Goal: Task Accomplishment & Management: Complete application form

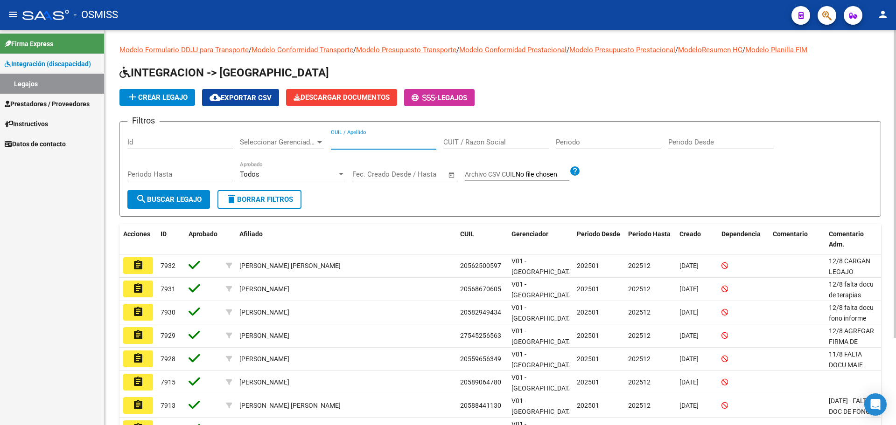
click at [376, 139] on input "CUIL / Apellido" at bounding box center [383, 142] width 105 height 8
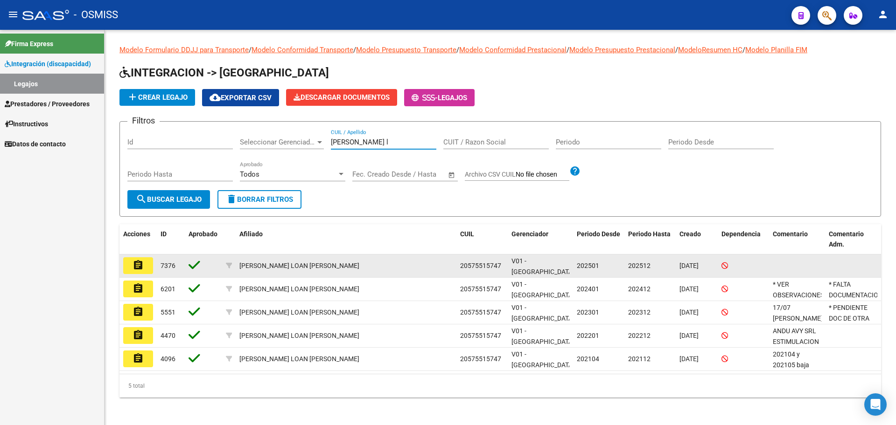
type input "lanciotti l"
click at [131, 264] on button "assignment" at bounding box center [138, 266] width 30 height 17
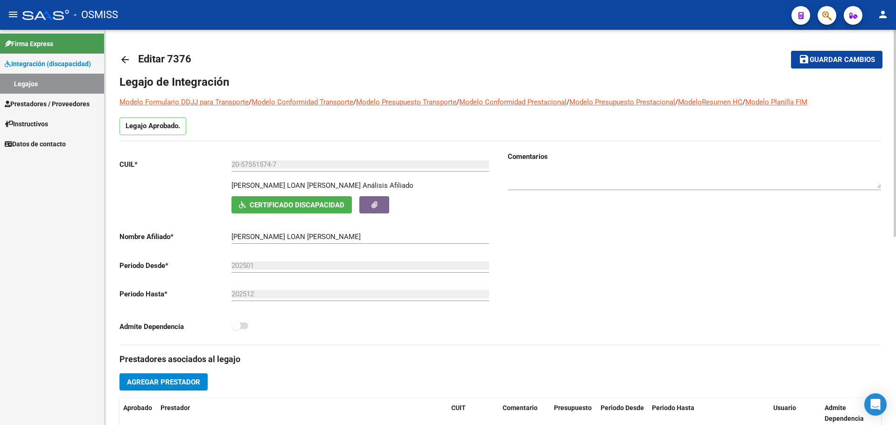
click at [126, 65] on link "arrow_back" at bounding box center [128, 60] width 19 height 22
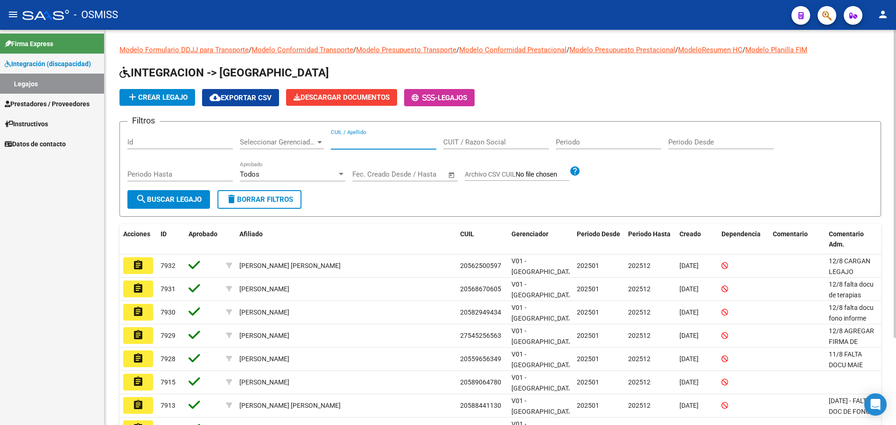
click at [379, 145] on input "CUIL / Apellido" at bounding box center [383, 142] width 105 height 8
type input "benitez cisne"
click at [207, 205] on button "search Buscar Legajo" at bounding box center [168, 199] width 83 height 19
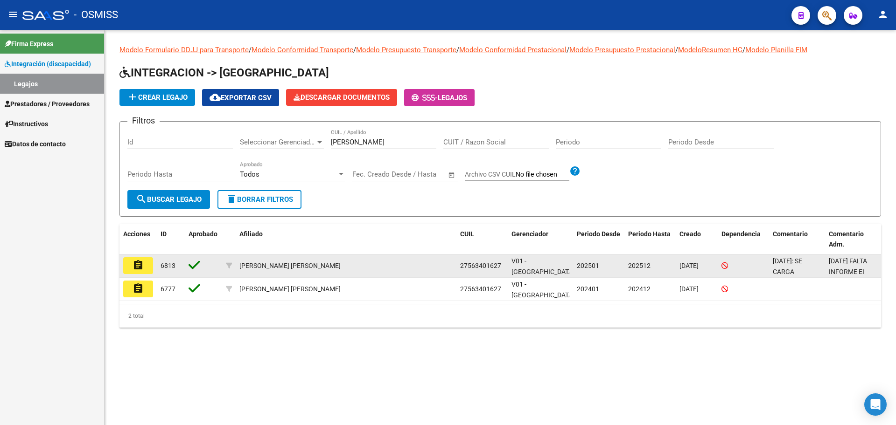
click at [122, 265] on datatable-body-cell "assignment" at bounding box center [137, 266] width 37 height 23
click at [137, 264] on mat-icon "assignment" at bounding box center [137, 265] width 11 height 11
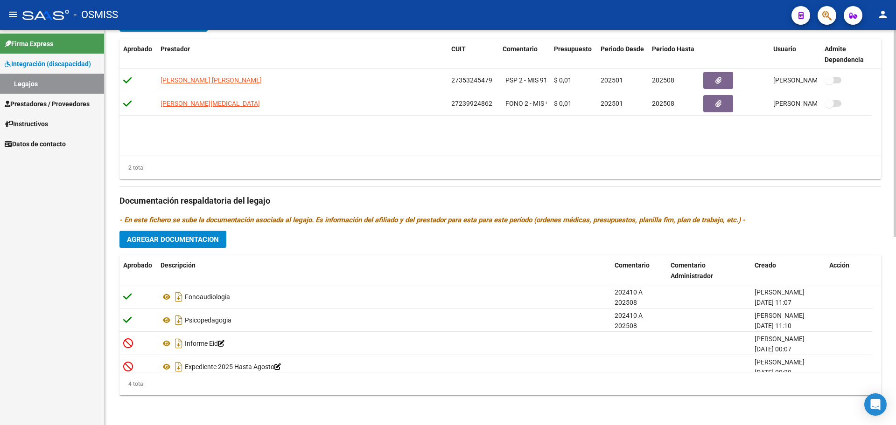
scroll to position [9, 0]
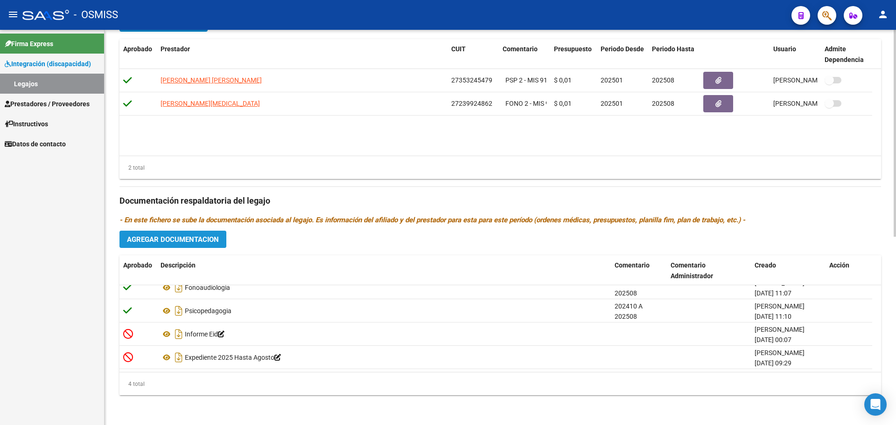
click at [181, 237] on span "Agregar Documentacion" at bounding box center [173, 240] width 92 height 8
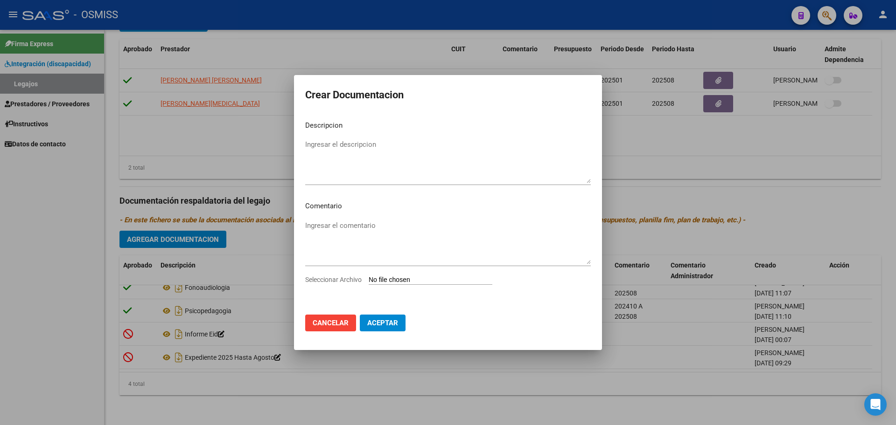
click at [387, 277] on input "Seleccionar Archivo" at bounding box center [431, 280] width 124 height 9
type input "C:\fakepath\BENITEZ CISNEROS AGUSTINA.pdf"
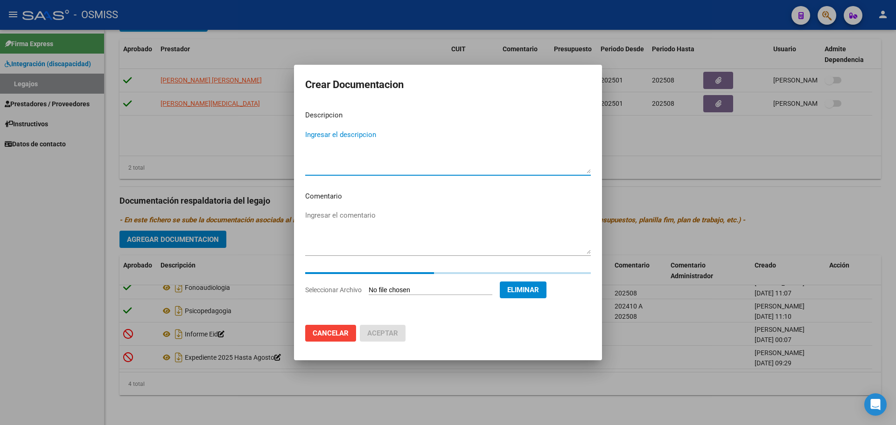
click at [332, 170] on textarea "Ingresar el descripcion" at bounding box center [448, 152] width 286 height 44
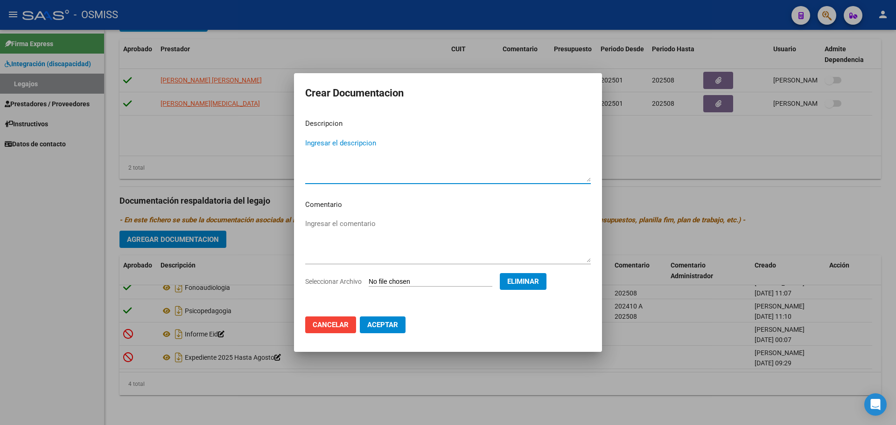
click at [332, 149] on textarea "Ingresar el descripcion" at bounding box center [448, 160] width 286 height 44
type textarea "i"
type textarea "INFORME EID"
click at [398, 330] on button "Aceptar" at bounding box center [383, 325] width 46 height 17
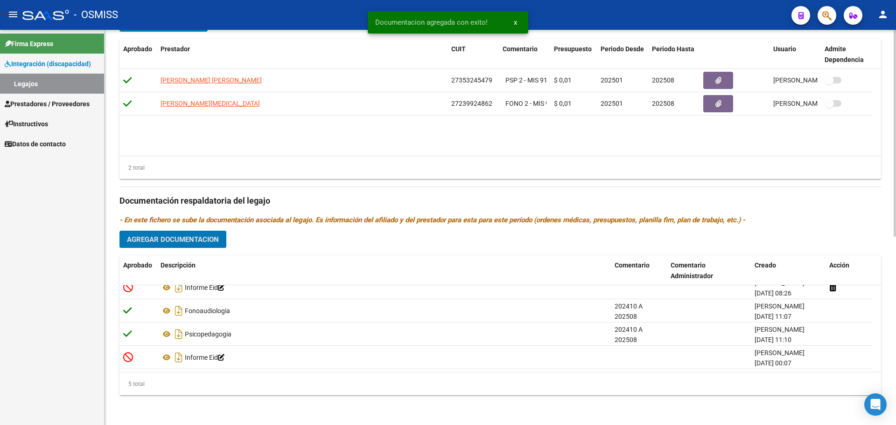
click at [193, 236] on span "Agregar Documentacion" at bounding box center [173, 240] width 92 height 8
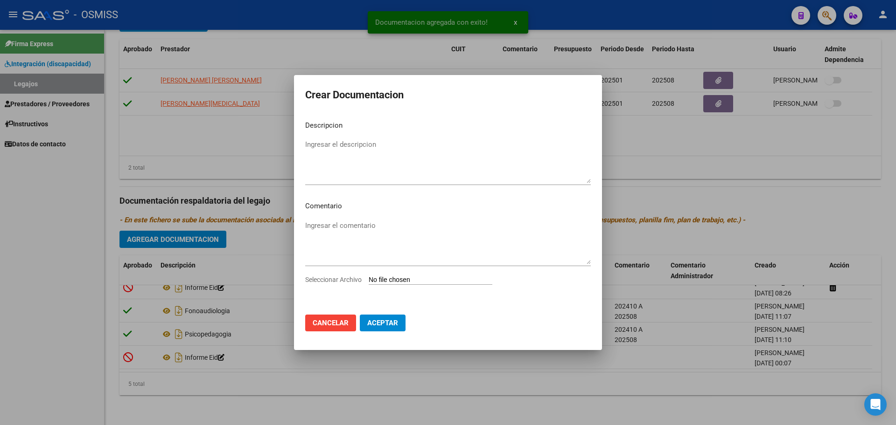
click at [425, 278] on input "Seleccionar Archivo" at bounding box center [431, 280] width 124 height 9
type input "C:\fakepath\.BENITEZ CISNEROS AGUSTINA- FONOAUDIOLOGIA.pdf"
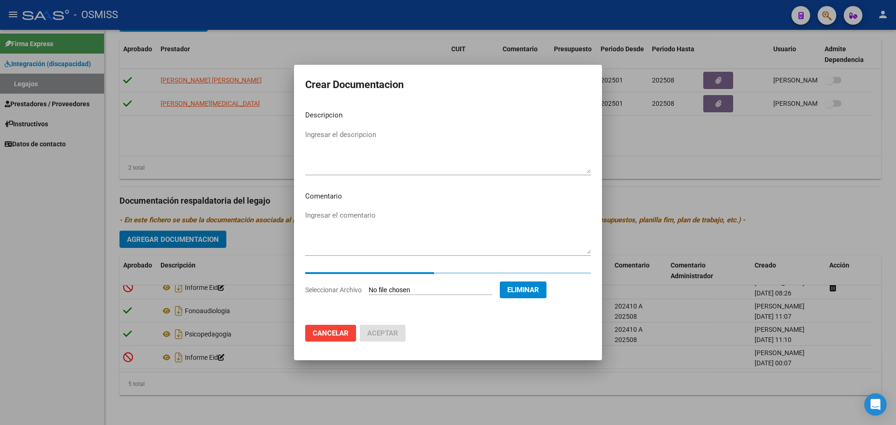
click at [315, 140] on textarea "Ingresar el descripcion" at bounding box center [448, 152] width 286 height 44
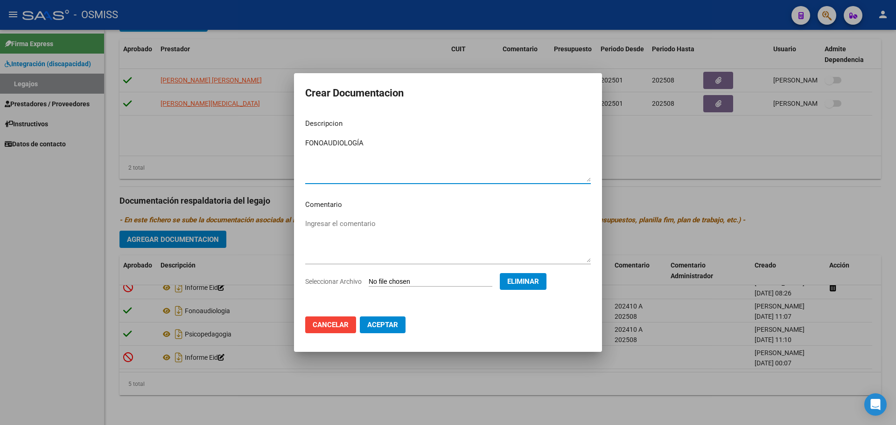
type textarea "FONOAUDIOLOGÍA"
click at [397, 324] on span "Aceptar" at bounding box center [382, 325] width 31 height 8
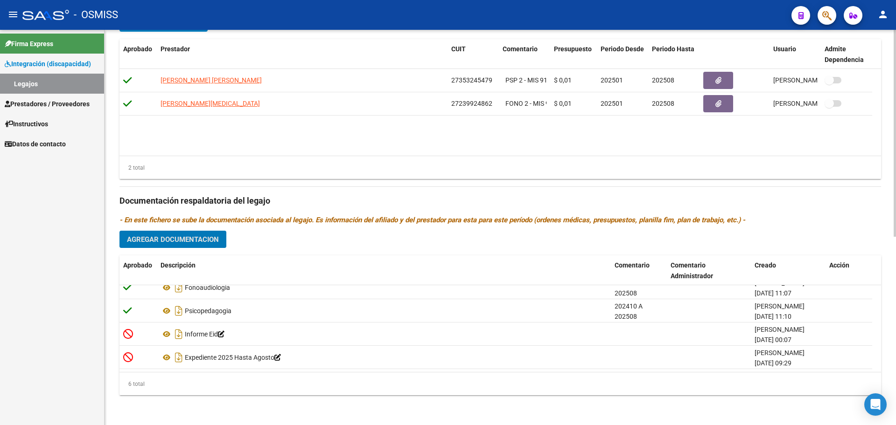
scroll to position [0, 0]
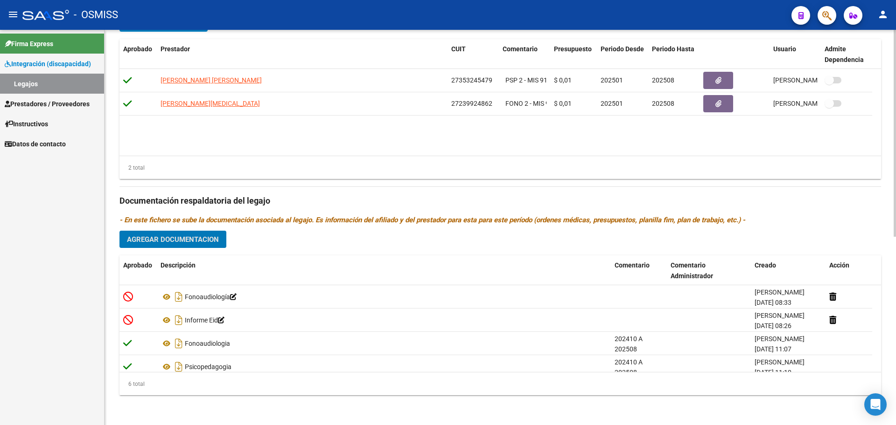
click at [162, 248] on button "Agregar Documentacion" at bounding box center [172, 239] width 107 height 17
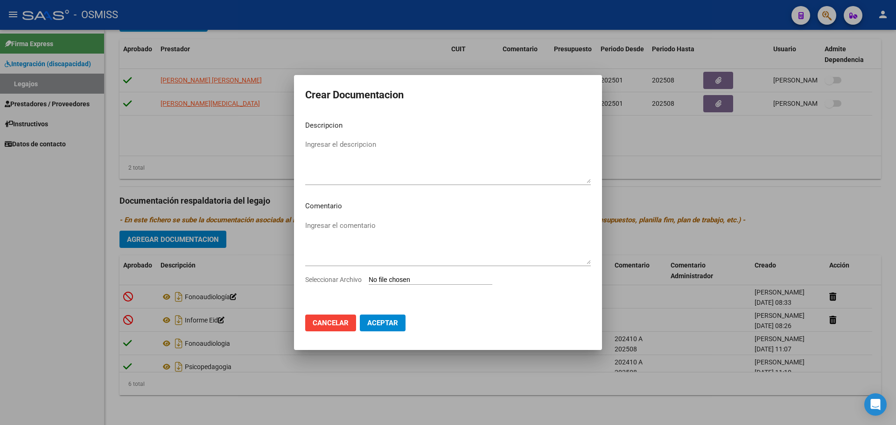
click at [442, 280] on input "Seleccionar Archivo" at bounding box center [431, 280] width 124 height 9
type input "C:\fakepath\.BENITEZ CISNEROS AGUSTINA- PSICOPEDAGOGIA.pdf"
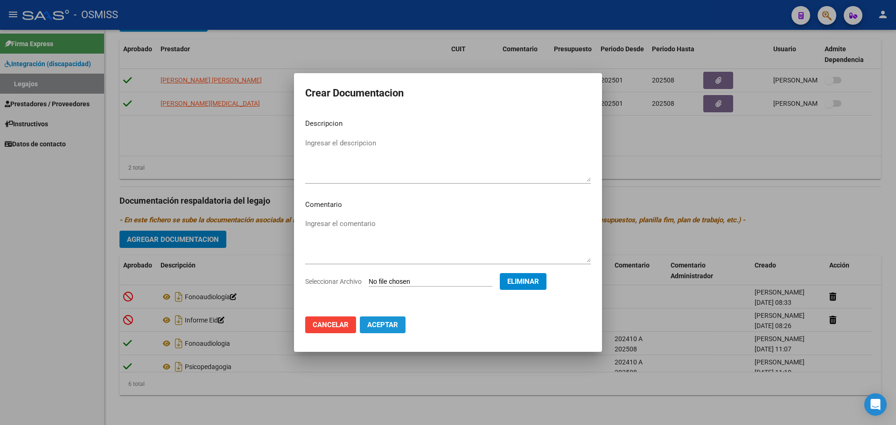
click at [380, 322] on span "Aceptar" at bounding box center [382, 325] width 31 height 8
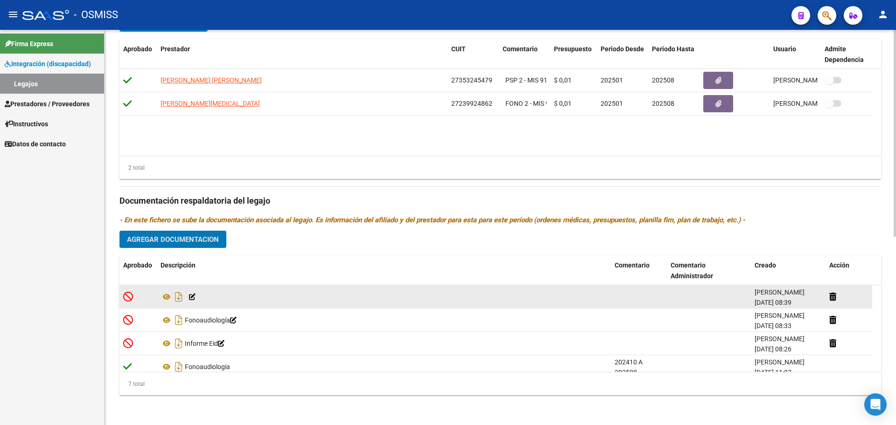
click at [196, 297] on div at bounding box center [383, 297] width 446 height 15
click at [191, 296] on icon at bounding box center [192, 297] width 7 height 7
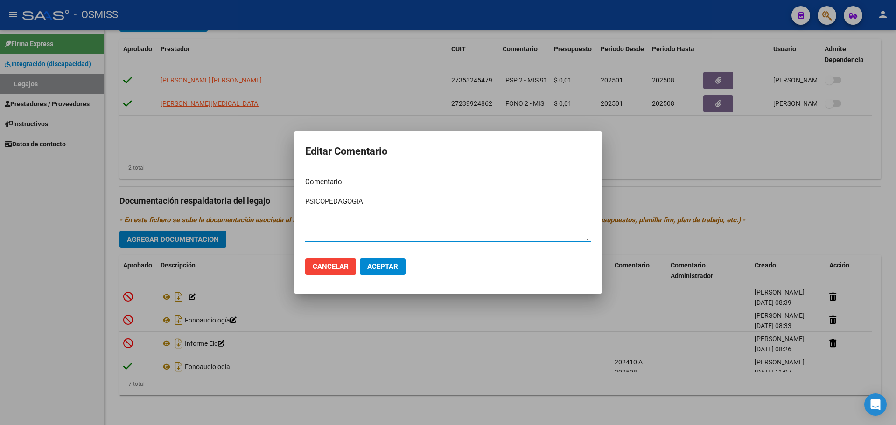
type textarea "PSICOPEDAGOGIA"
click at [389, 265] on span "Aceptar" at bounding box center [382, 267] width 31 height 8
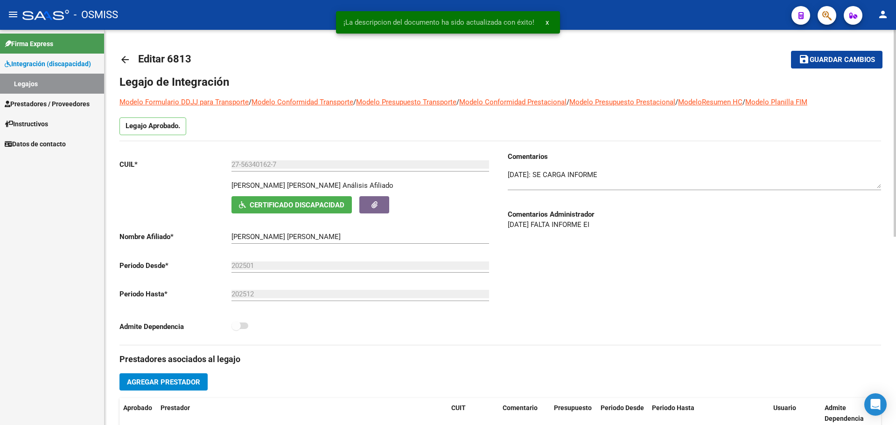
click at [834, 67] on button "save Guardar cambios" at bounding box center [836, 59] width 91 height 17
click at [127, 63] on mat-icon "arrow_back" at bounding box center [124, 59] width 11 height 11
